Goal: Information Seeking & Learning: Learn about a topic

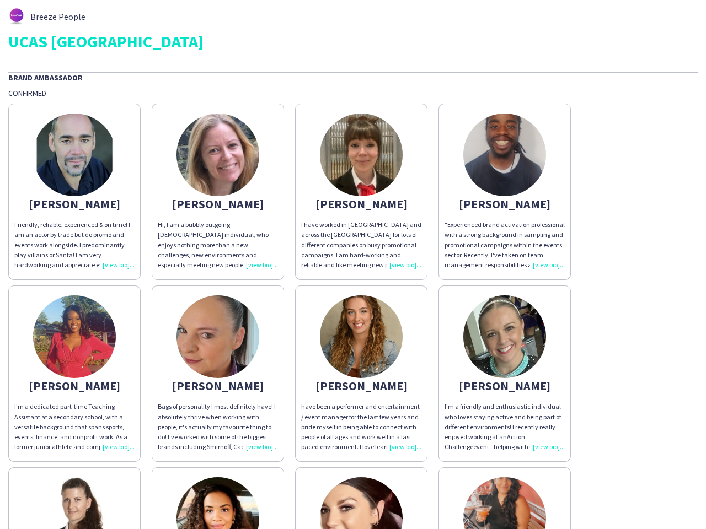
click at [353, 265] on app-share-pages-crew-card "[PERSON_NAME] have worked in [GEOGRAPHIC_DATA] and across the [GEOGRAPHIC_DATA]…" at bounding box center [361, 192] width 132 height 176
click at [74, 192] on img at bounding box center [74, 155] width 83 height 83
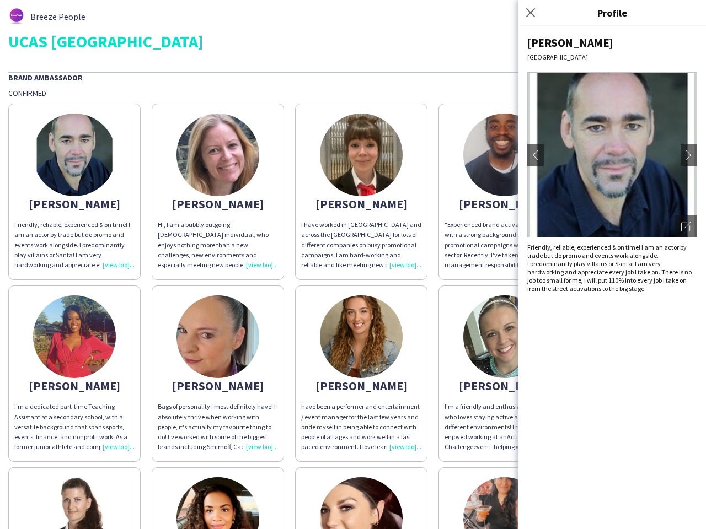
click at [218, 192] on img at bounding box center [217, 155] width 83 height 83
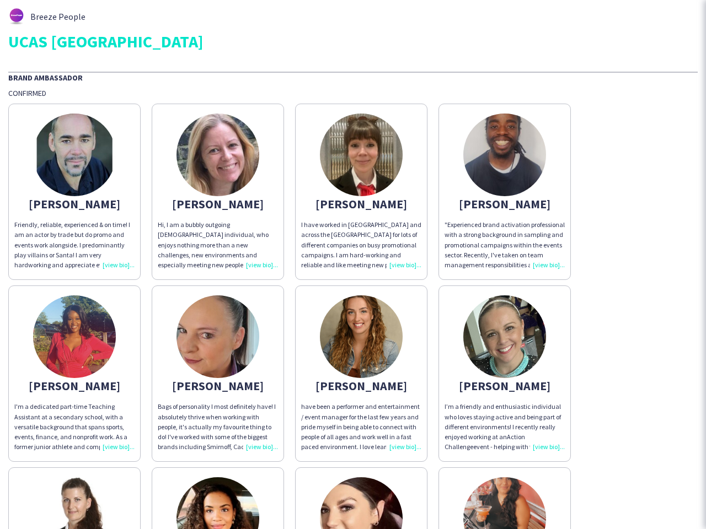
click at [361, 192] on img at bounding box center [361, 155] width 83 height 83
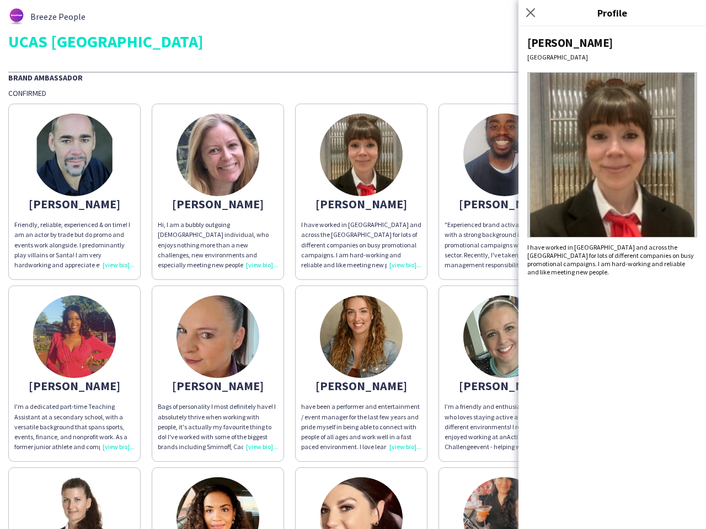
click at [505, 192] on img at bounding box center [504, 155] width 83 height 83
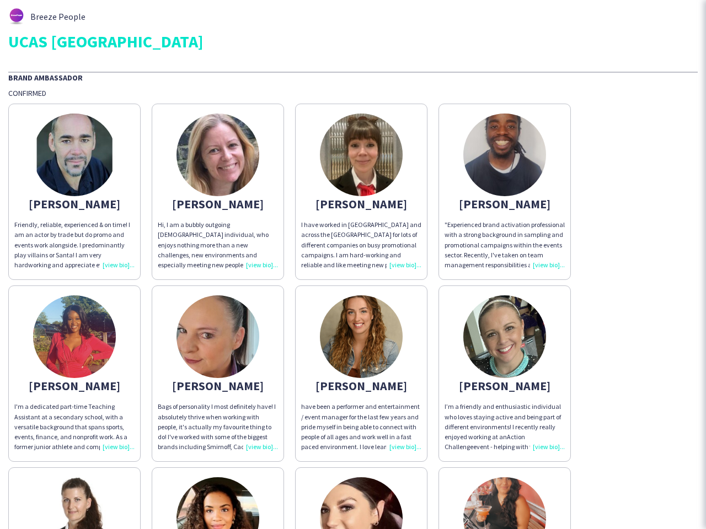
click at [74, 374] on img at bounding box center [74, 337] width 83 height 83
click at [218, 374] on img at bounding box center [217, 337] width 83 height 83
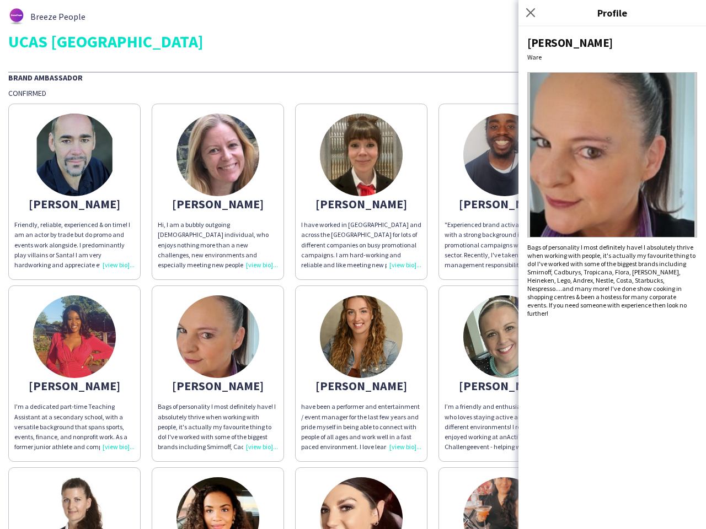
click at [361, 374] on img at bounding box center [361, 337] width 83 height 83
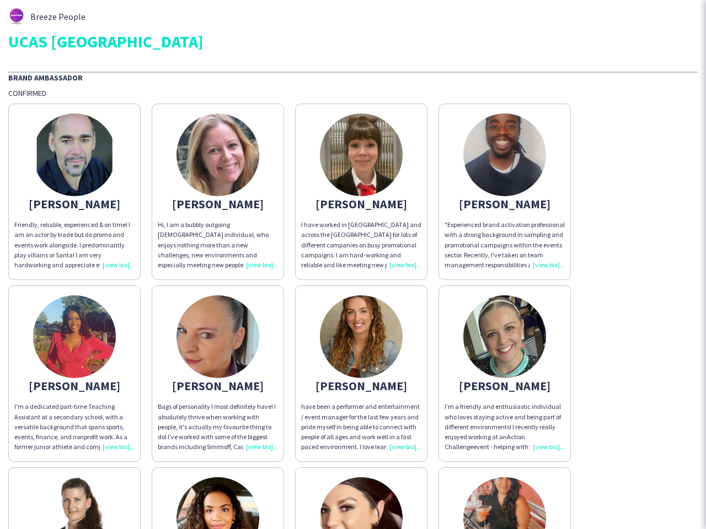
click at [505, 374] on img at bounding box center [504, 337] width 83 height 83
click at [74, 499] on img at bounding box center [74, 519] width 83 height 83
